Goal: Information Seeking & Learning: Learn about a topic

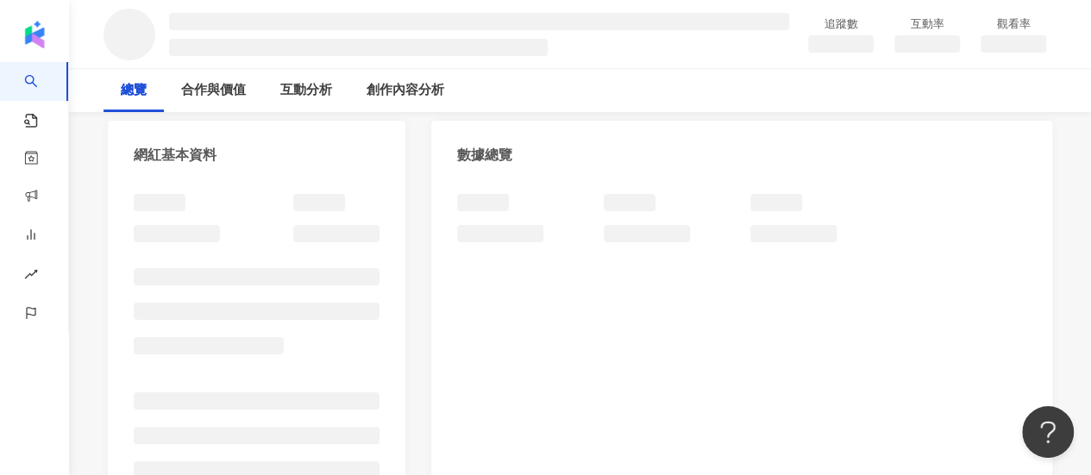
scroll to position [173, 0]
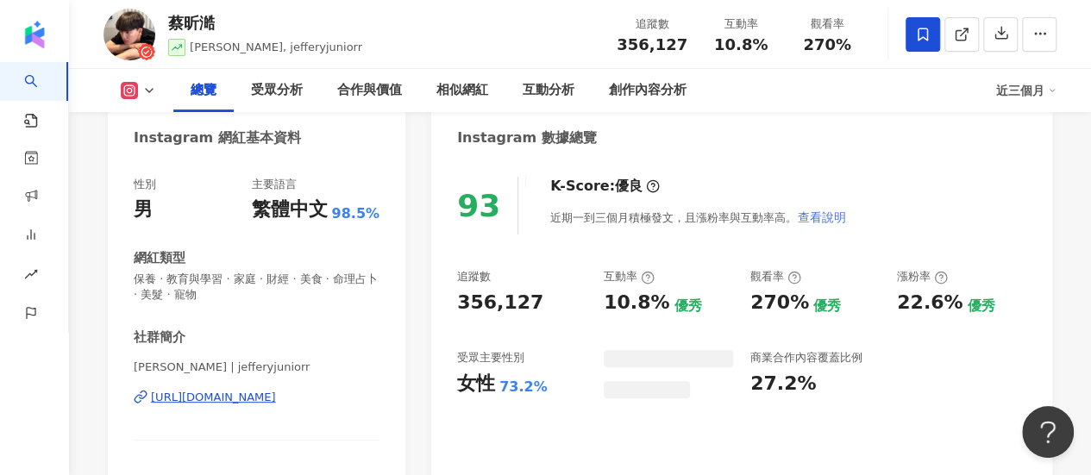
scroll to position [105, 0]
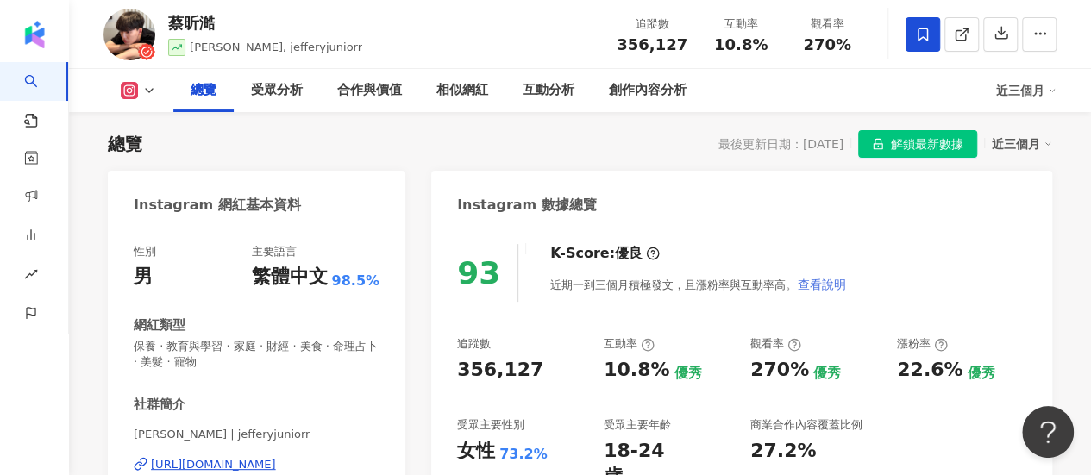
click at [926, 139] on span "解鎖最新數據" at bounding box center [927, 145] width 72 height 28
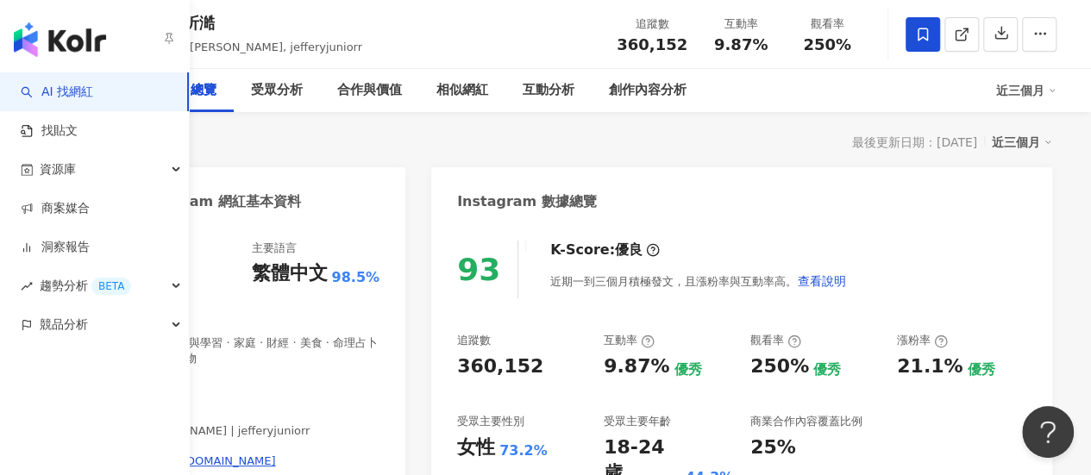
click at [48, 87] on link "AI 找網紅" at bounding box center [57, 92] width 72 height 17
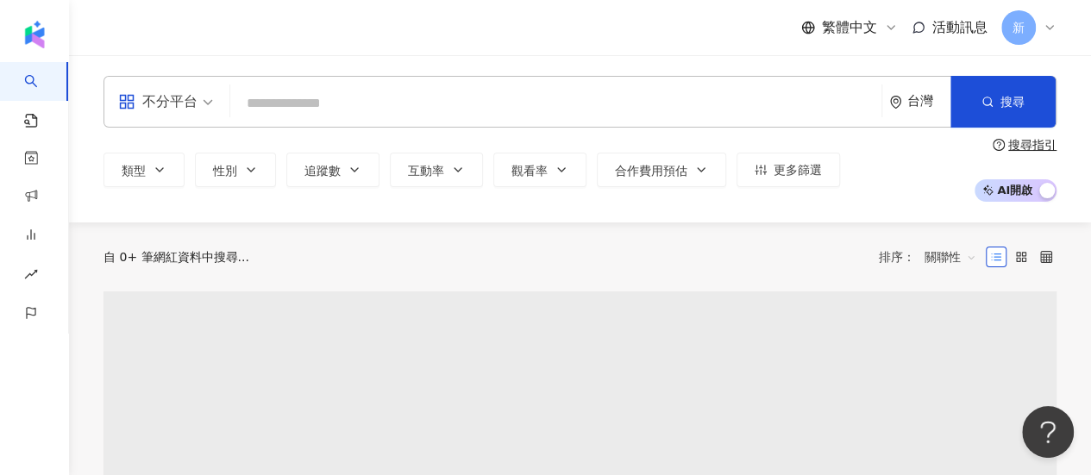
click at [295, 89] on input "search" at bounding box center [556, 103] width 638 height 33
type input "**********"
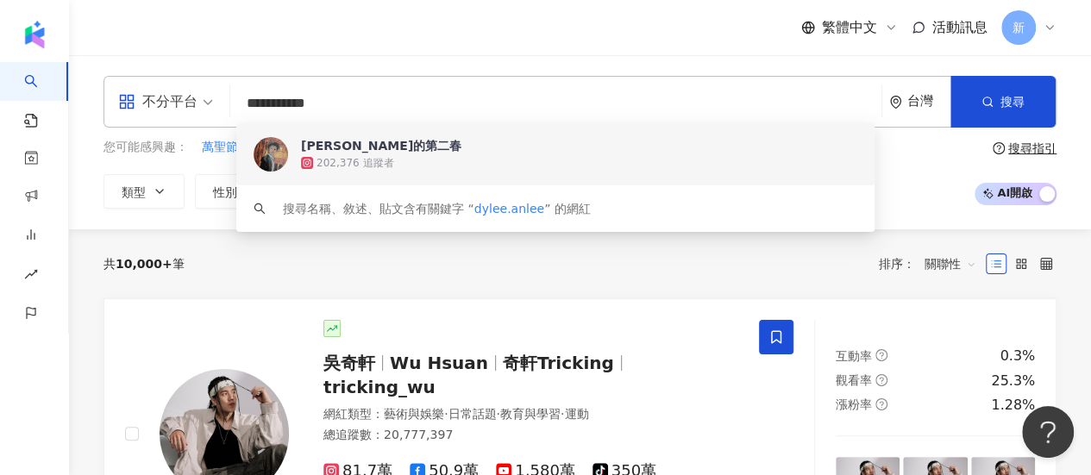
click at [412, 152] on span "[PERSON_NAME]的第二春" at bounding box center [546, 145] width 490 height 17
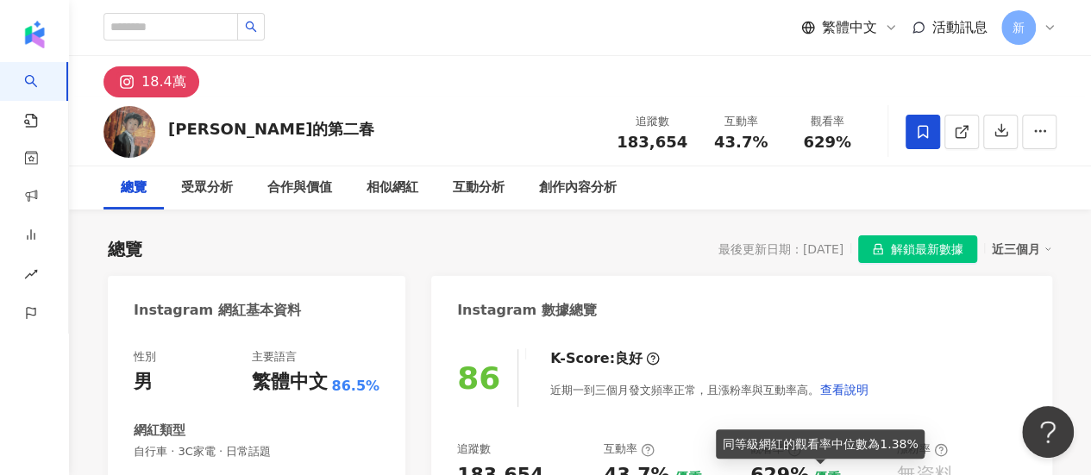
scroll to position [173, 0]
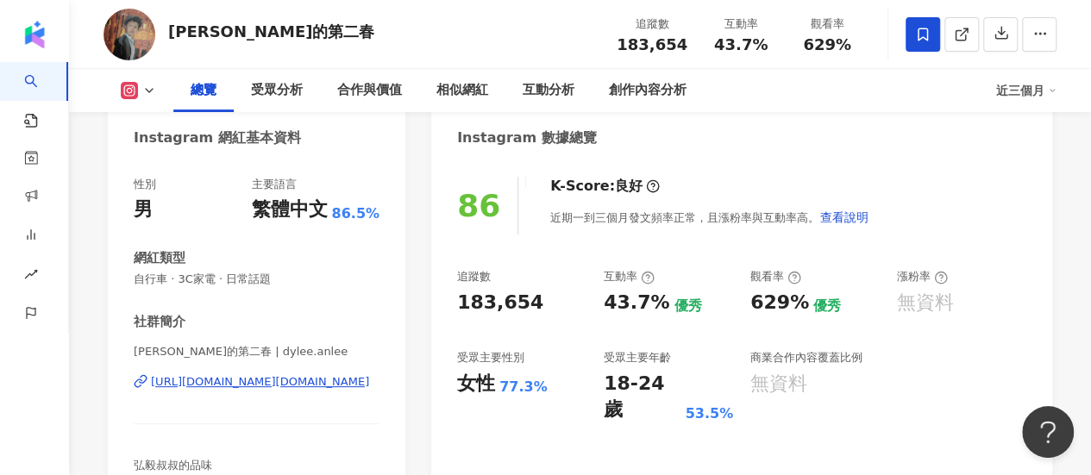
drag, startPoint x: 650, startPoint y: 303, endPoint x: 716, endPoint y: 317, distance: 67.8
click at [663, 306] on div "43.7% 優秀" at bounding box center [668, 303] width 129 height 27
click at [674, 313] on div "優秀" at bounding box center [688, 306] width 28 height 19
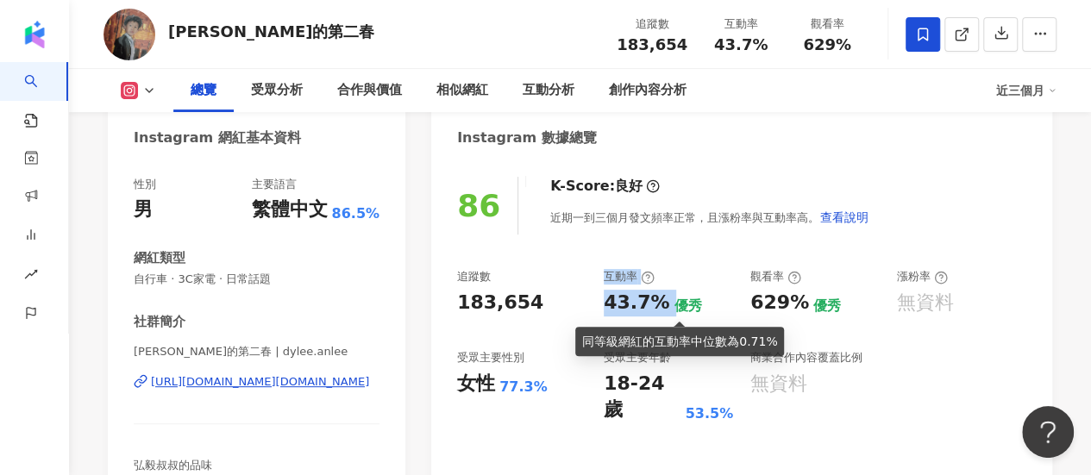
drag, startPoint x: 669, startPoint y: 305, endPoint x: 587, endPoint y: 305, distance: 82.8
click at [587, 305] on div "追蹤數 183,654 互動率 43.7% 優秀 觀看率 629% 優秀 漲粉率 無資料 受眾主要性別 女性 77.3% 受眾主要年齡 18-24 歲 53.…" at bounding box center [741, 346] width 569 height 154
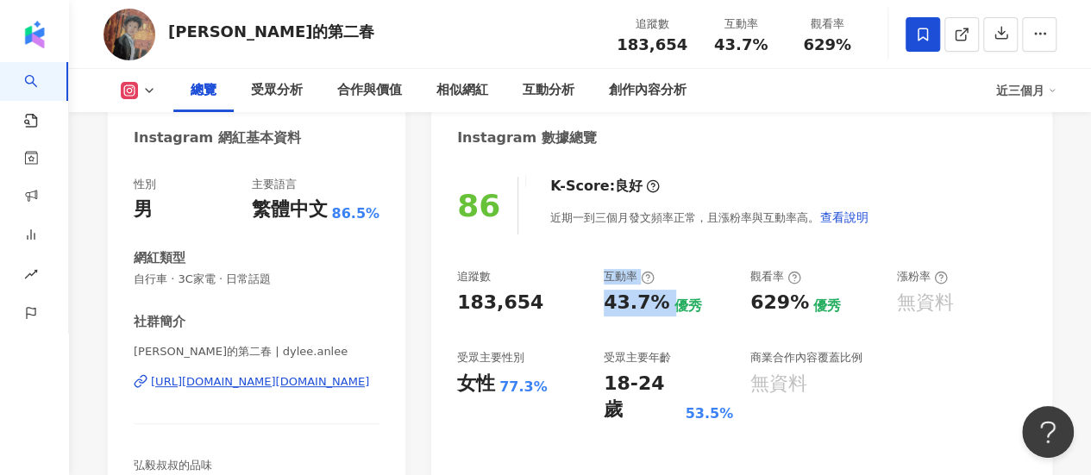
click at [613, 305] on div "43.7%" at bounding box center [637, 303] width 66 height 27
drag, startPoint x: 599, startPoint y: 309, endPoint x: 659, endPoint y: 306, distance: 60.4
click at [659, 306] on div "追蹤數 183,654 互動率 43.7% 優秀 觀看率 629% 優秀 漲粉率 無資料 受眾主要性別 女性 77.3% 受眾主要年齡 18-24 歲 53.…" at bounding box center [741, 346] width 569 height 154
copy div "43.7%"
drag, startPoint x: 750, startPoint y: 311, endPoint x: 801, endPoint y: 306, distance: 51.2
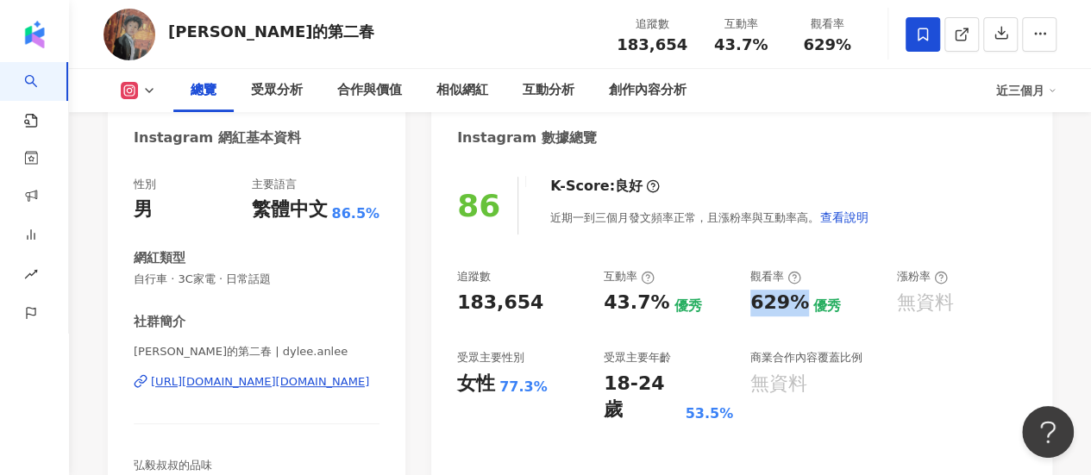
click at [801, 306] on div "629%" at bounding box center [780, 303] width 59 height 27
copy div "629%"
click at [274, 393] on div "李弘毅的第二春 | dylee.anlee https://www.instagram.com/dylee.anlee/" at bounding box center [257, 394] width 246 height 101
click at [267, 388] on div "https://www.instagram.com/dylee.anlee/" at bounding box center [260, 382] width 218 height 16
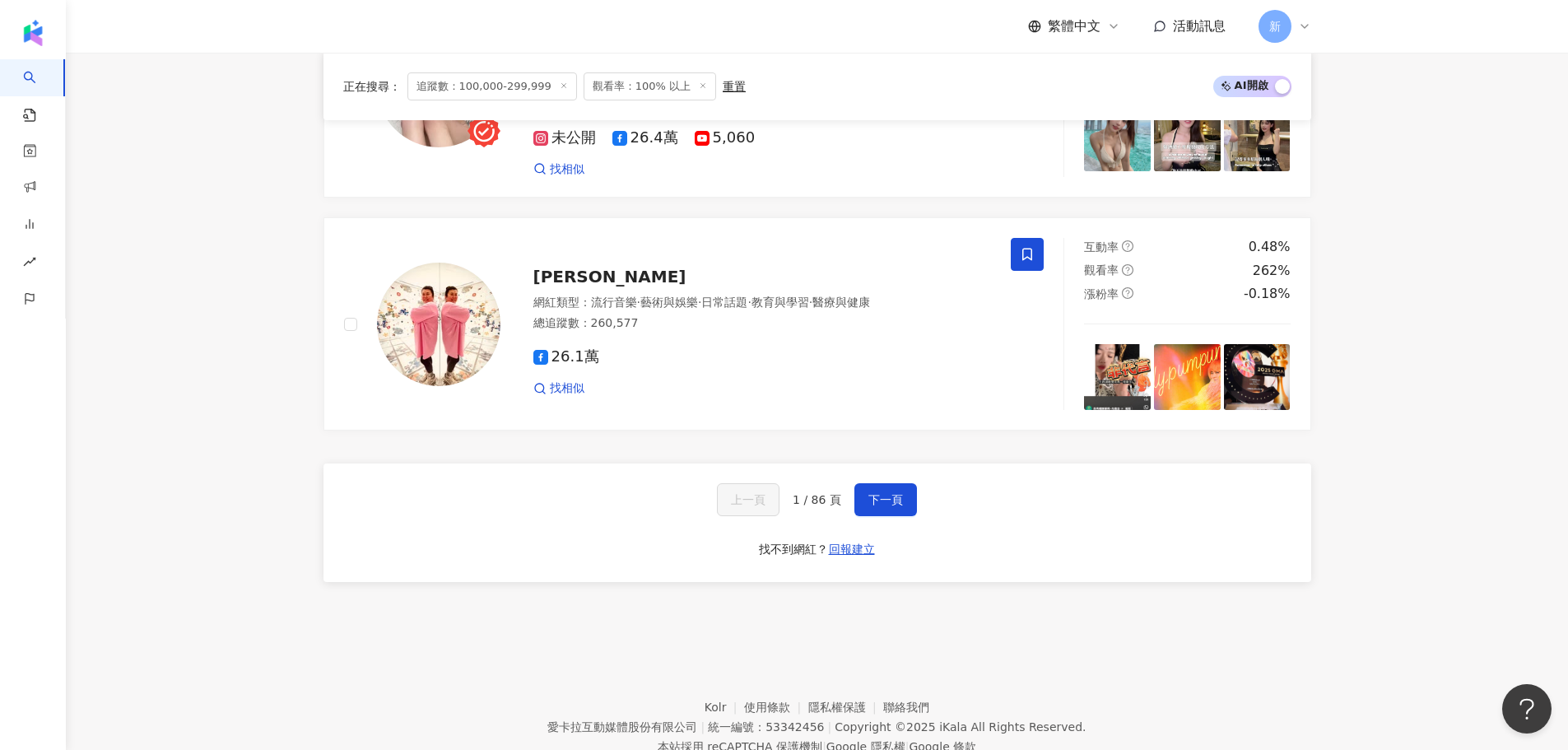
scroll to position [0, 1709]
